Goal: Transaction & Acquisition: Obtain resource

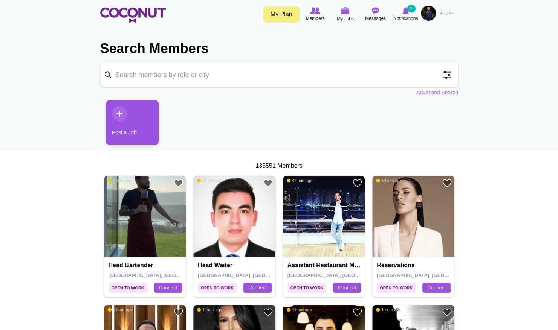
click at [443, 79] on span at bounding box center [446, 74] width 15 height 15
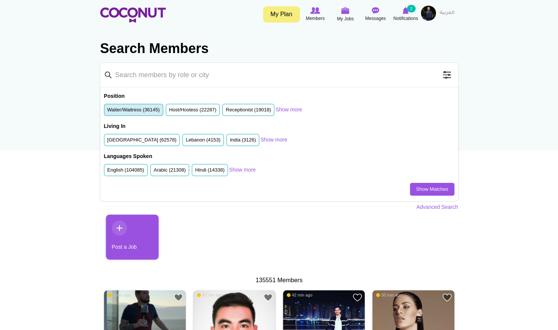
click at [144, 109] on label "Waiter/Waitress (36145)" at bounding box center [133, 110] width 52 height 7
click at [107, 111] on input "Waiter/Waitress (36145)" at bounding box center [107, 111] width 0 height 0
click at [118, 138] on label "United Arab Emirates (62578)" at bounding box center [141, 140] width 69 height 7
click at [107, 142] on input "United Arab Emirates (62578)" at bounding box center [107, 142] width 0 height 0
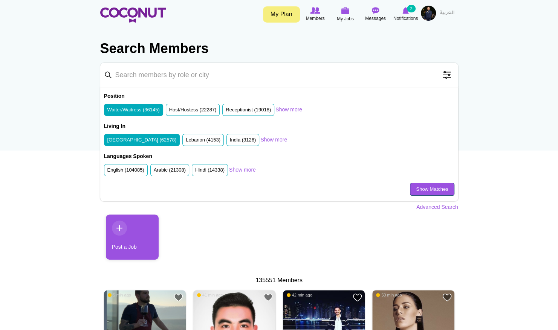
click at [412, 190] on link "Show Matches" at bounding box center [432, 189] width 44 height 13
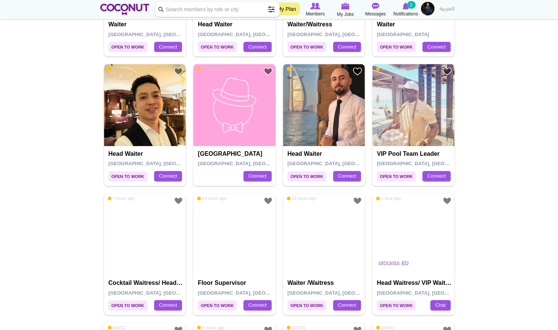
scroll to position [519, 0]
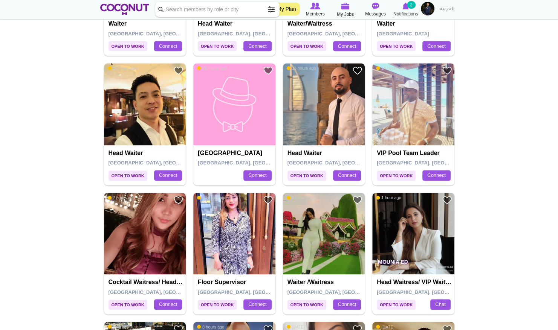
click at [158, 223] on img at bounding box center [145, 234] width 82 height 82
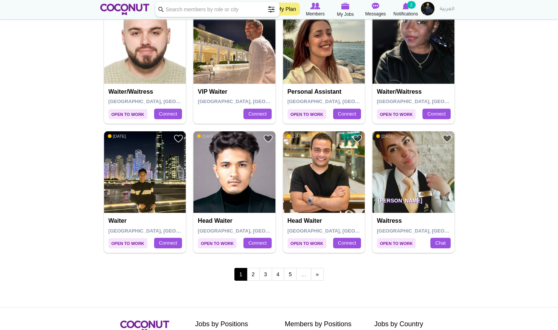
scroll to position [1228, 0]
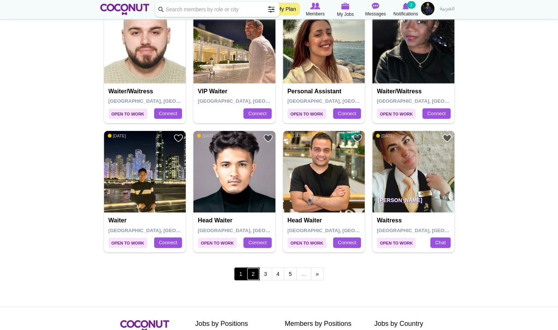
click at [252, 270] on link "2" at bounding box center [253, 274] width 13 height 13
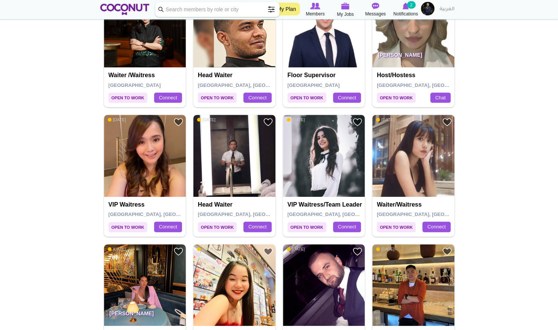
scroll to position [210, 0]
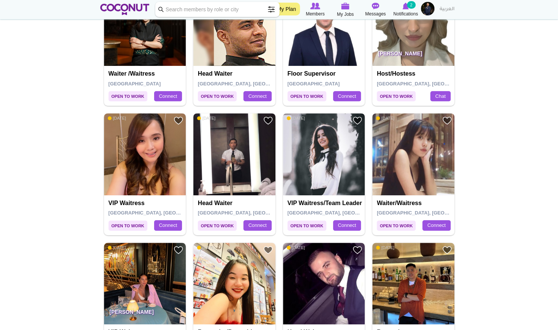
click at [331, 179] on img at bounding box center [324, 154] width 82 height 82
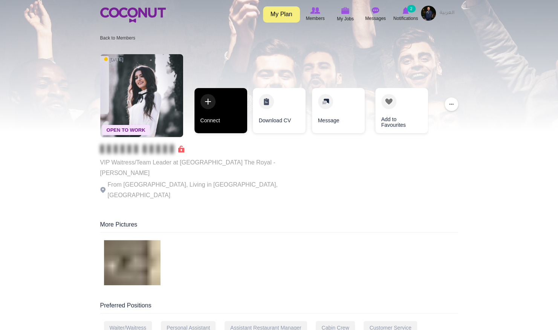
click at [222, 115] on link "Connect" at bounding box center [220, 110] width 53 height 45
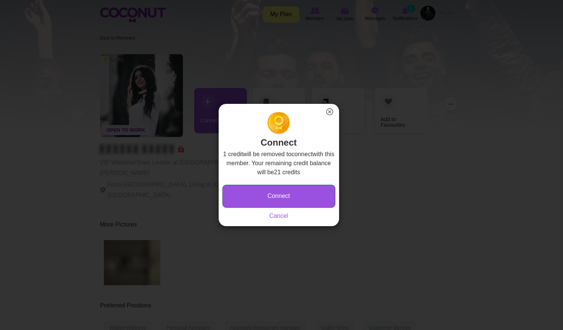
click at [258, 194] on button "Connect" at bounding box center [279, 196] width 113 height 23
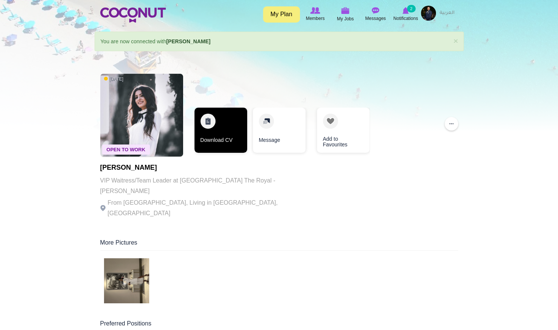
click at [227, 128] on link "Download CV" at bounding box center [220, 130] width 53 height 45
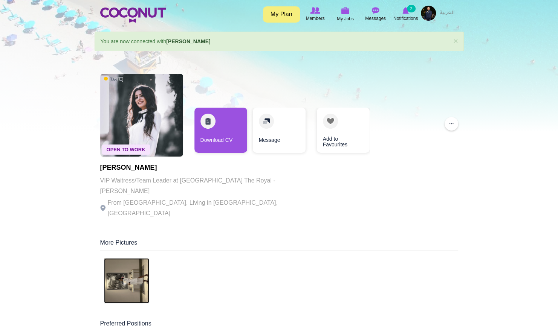
click at [127, 261] on img at bounding box center [126, 280] width 45 height 45
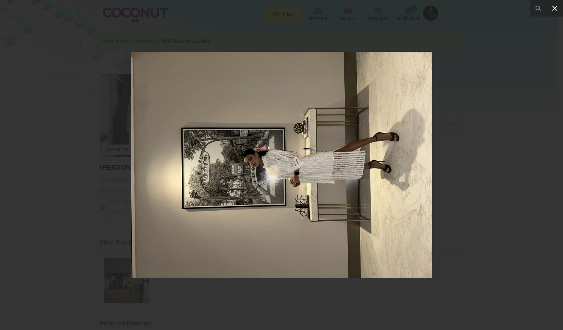
click at [552, 9] on icon at bounding box center [555, 8] width 9 height 9
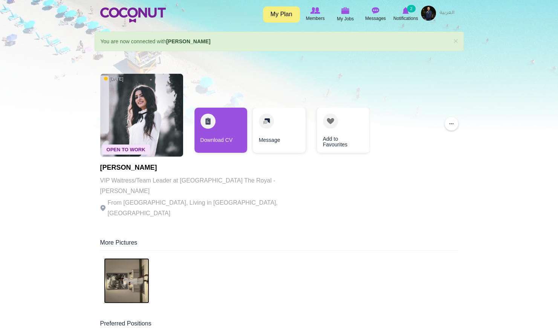
click at [125, 260] on img at bounding box center [126, 280] width 45 height 45
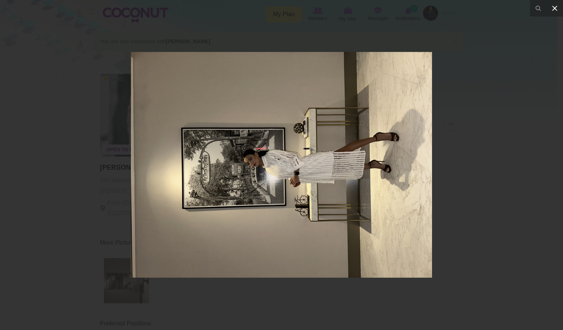
click at [557, 9] on icon at bounding box center [555, 8] width 9 height 9
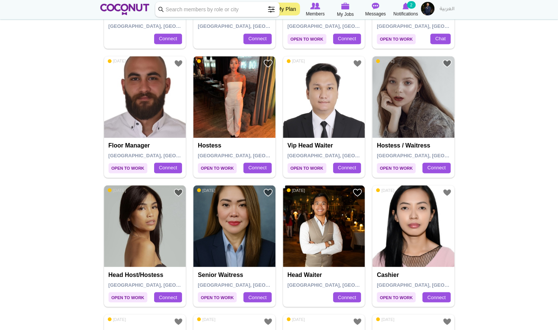
scroll to position [656, 0]
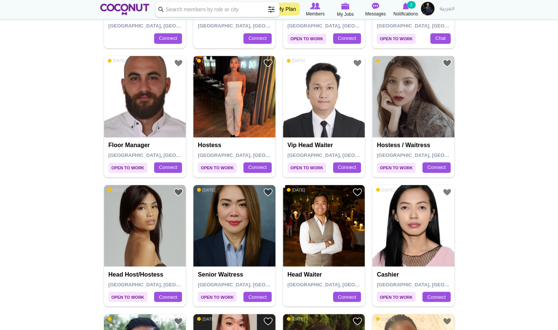
click at [407, 119] on img at bounding box center [413, 97] width 82 height 82
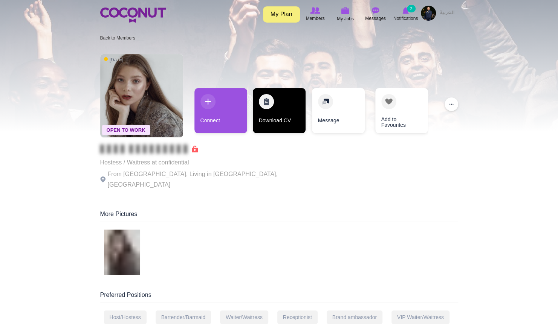
click at [275, 115] on link "Download CV" at bounding box center [279, 110] width 53 height 45
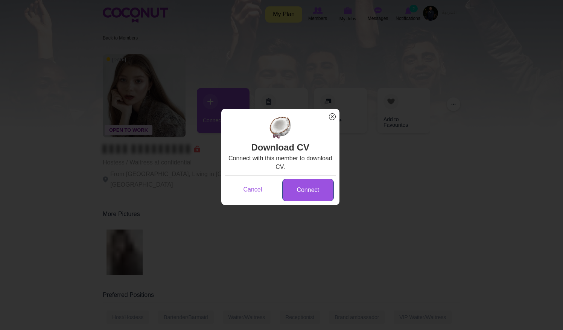
click at [302, 192] on link "Connect" at bounding box center [308, 190] width 52 height 23
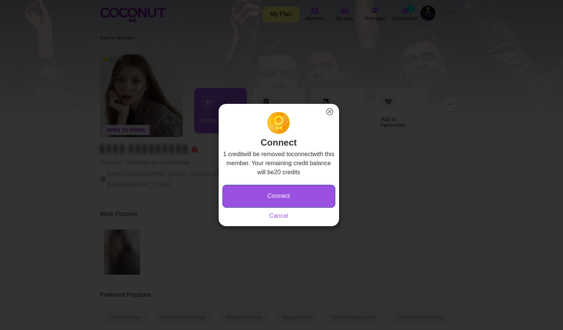
click at [295, 193] on button "Connect" at bounding box center [279, 196] width 113 height 23
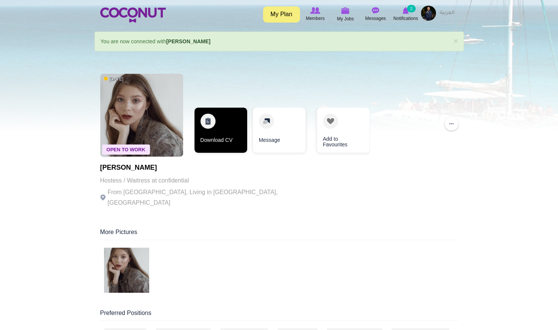
click at [222, 142] on link "Download CV" at bounding box center [220, 130] width 53 height 45
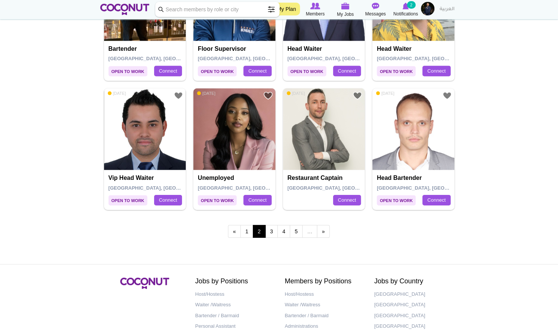
scroll to position [1271, 0]
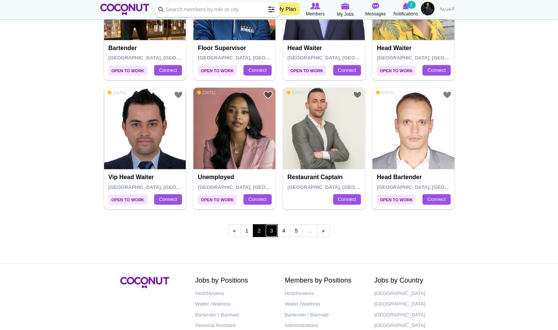
click at [271, 228] on link "3" at bounding box center [271, 230] width 13 height 13
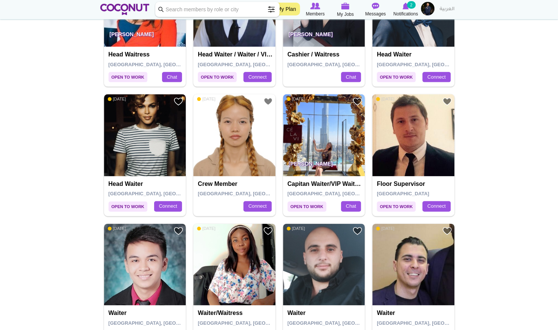
scroll to position [494, 0]
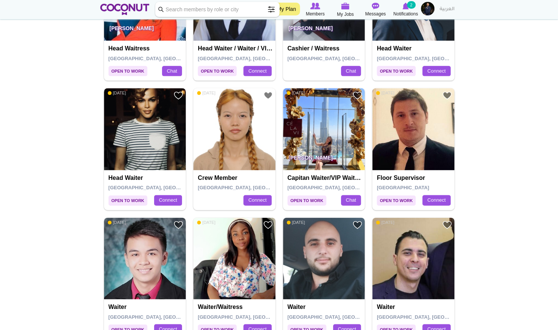
click at [137, 139] on img at bounding box center [145, 129] width 82 height 82
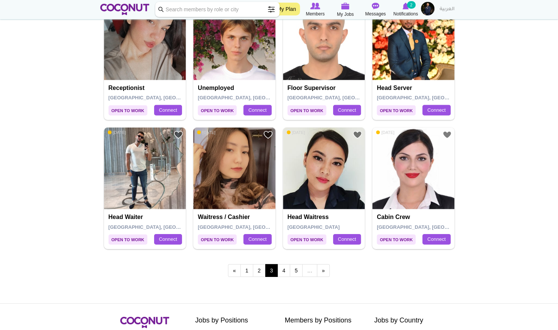
scroll to position [1232, 0]
